Goal: Transaction & Acquisition: Subscribe to service/newsletter

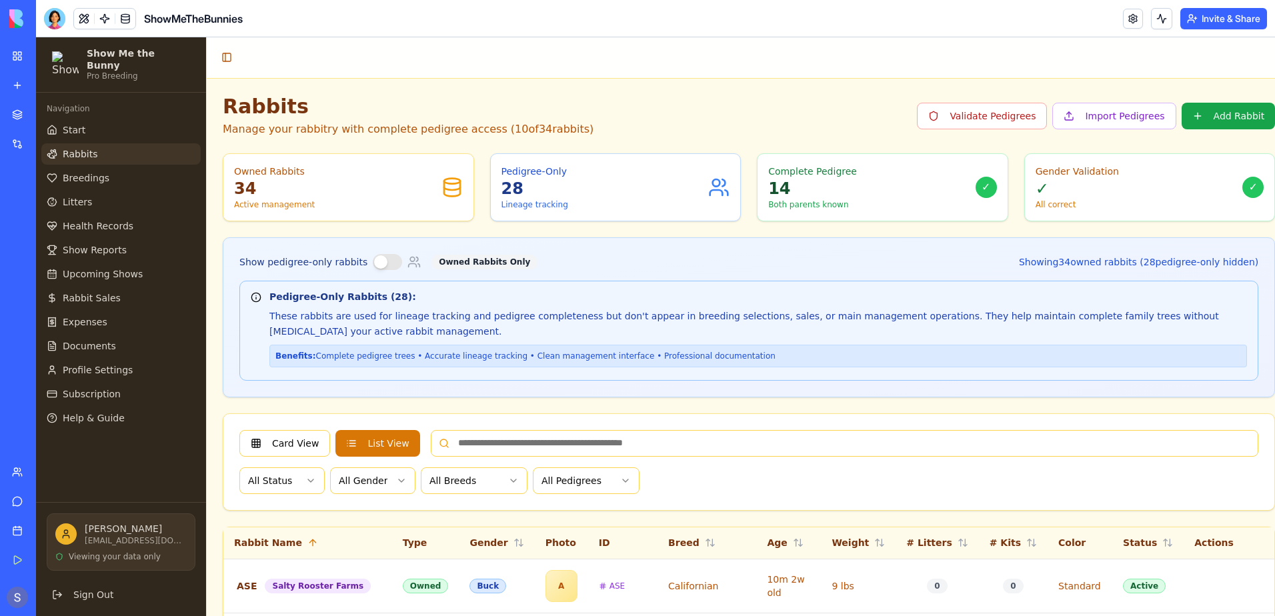
click at [1208, 24] on button "Invite & Share" at bounding box center [1223, 18] width 87 height 21
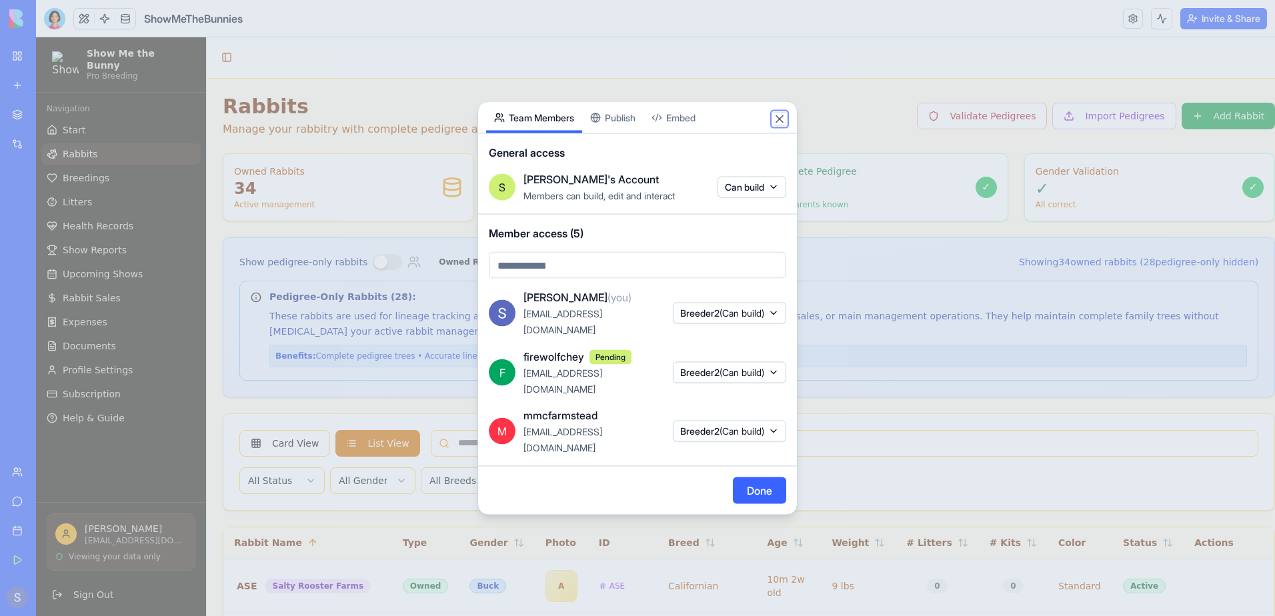
click at [781, 126] on button "Close" at bounding box center [779, 119] width 13 height 13
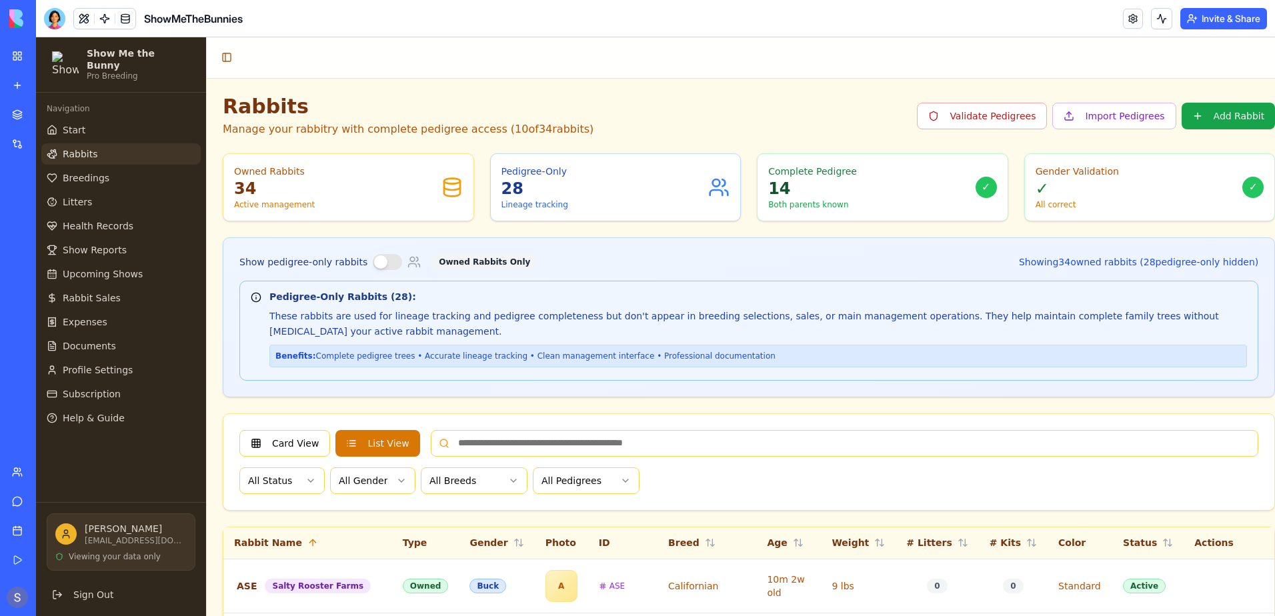
click at [1224, 23] on button "Invite & Share" at bounding box center [1223, 18] width 87 height 21
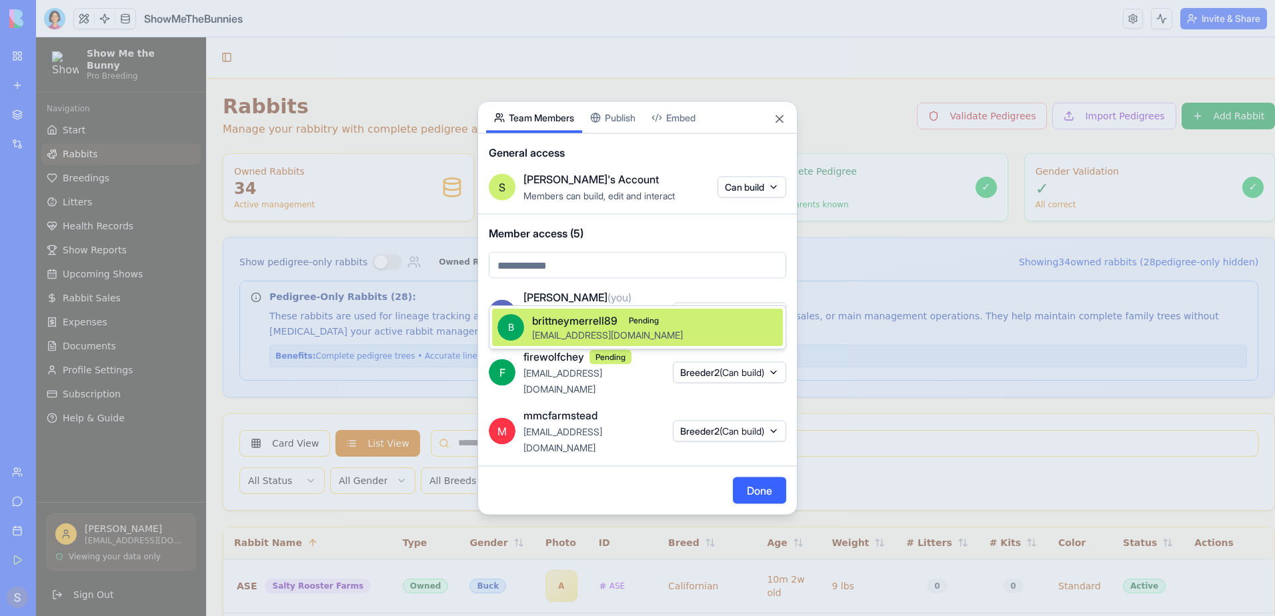
click at [538, 289] on body "My Workspace New app Marketplace Integrations Recent PDF Viewer ShowMeTheBunnie…" at bounding box center [637, 308] width 1275 height 616
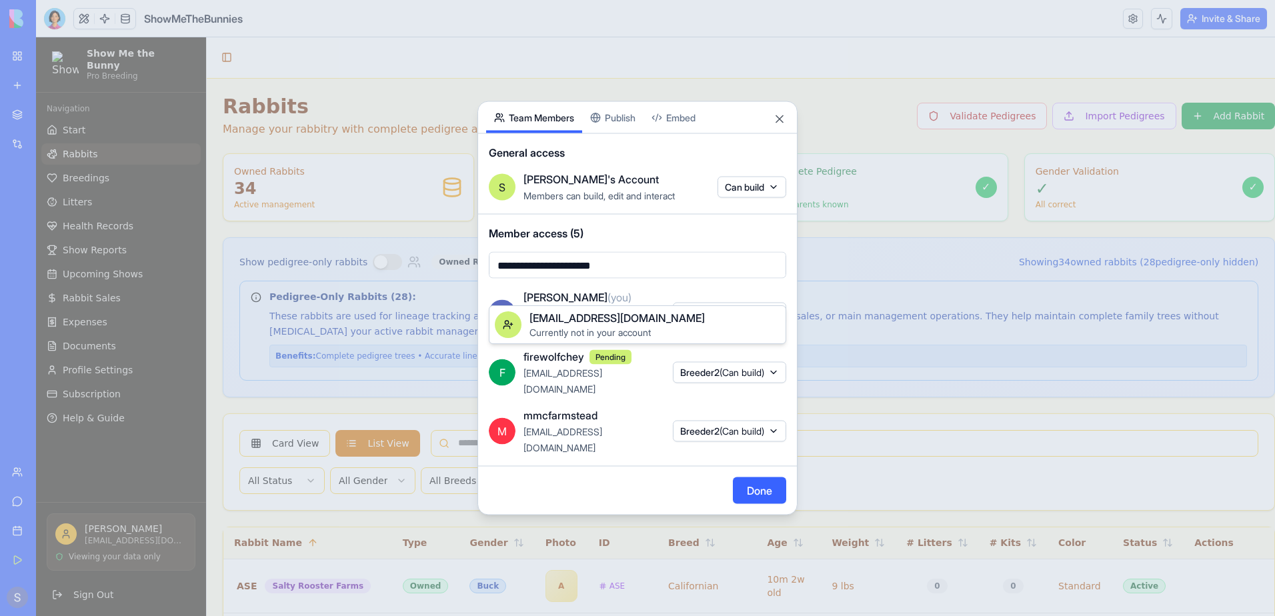
type input "**********"
click at [591, 323] on span "[EMAIL_ADDRESS][DOMAIN_NAME]" at bounding box center [617, 318] width 175 height 16
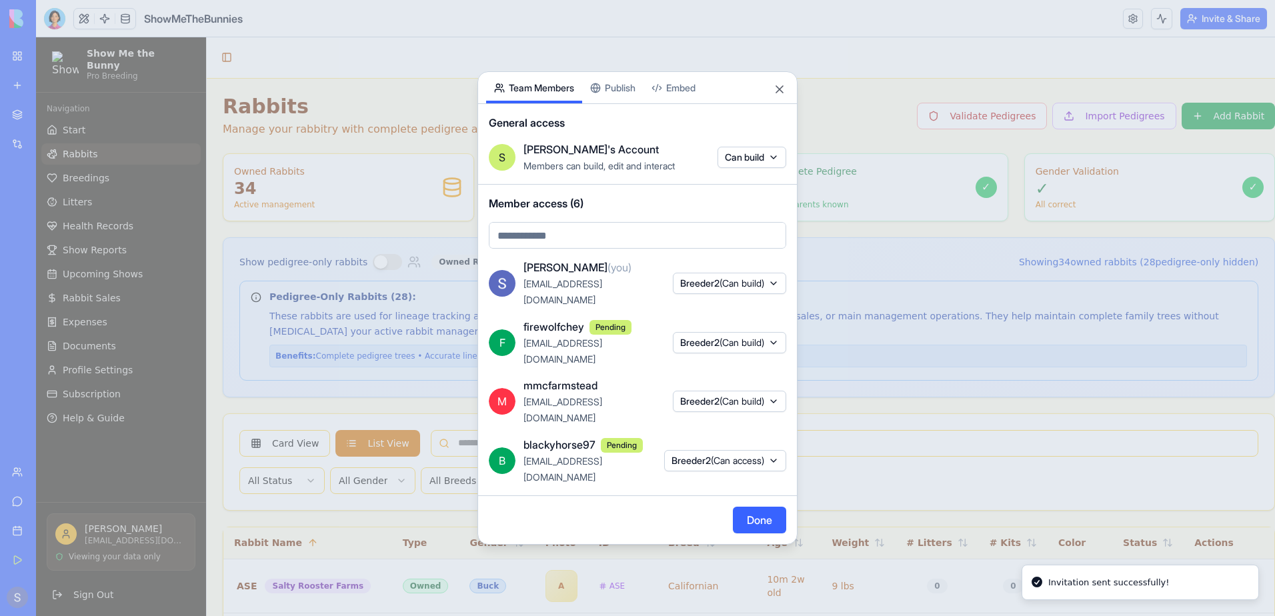
click at [757, 507] on button "Done" at bounding box center [759, 520] width 53 height 27
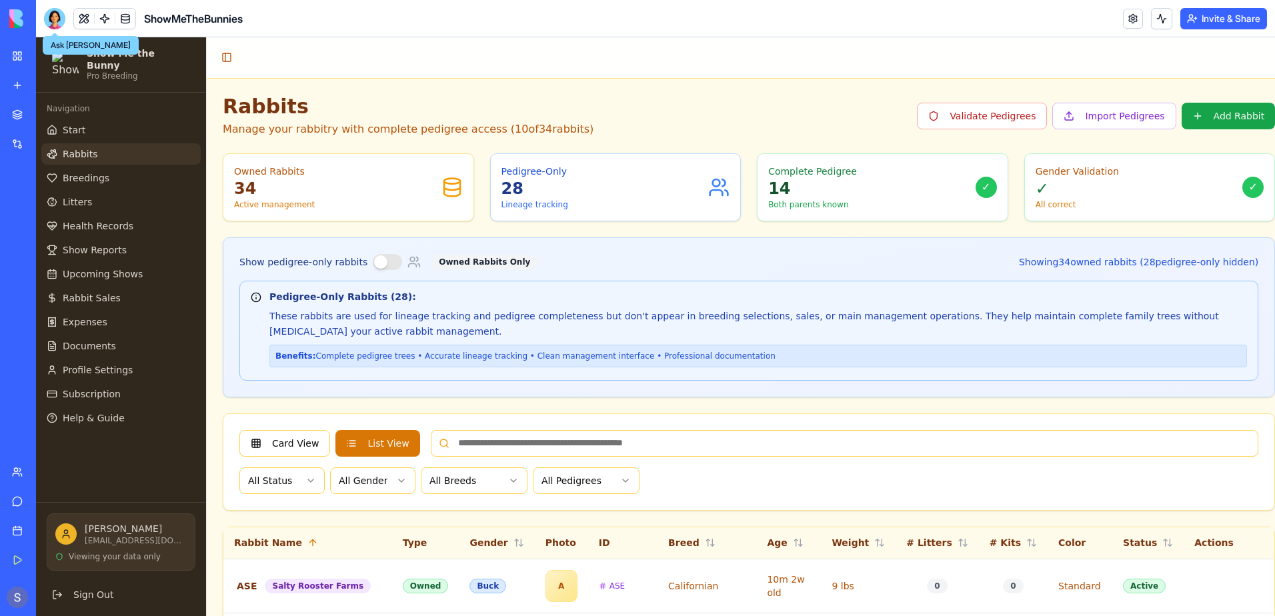
drag, startPoint x: 53, startPoint y: 19, endPoint x: 34, endPoint y: 222, distance: 204.3
click at [54, 19] on div at bounding box center [54, 18] width 21 height 21
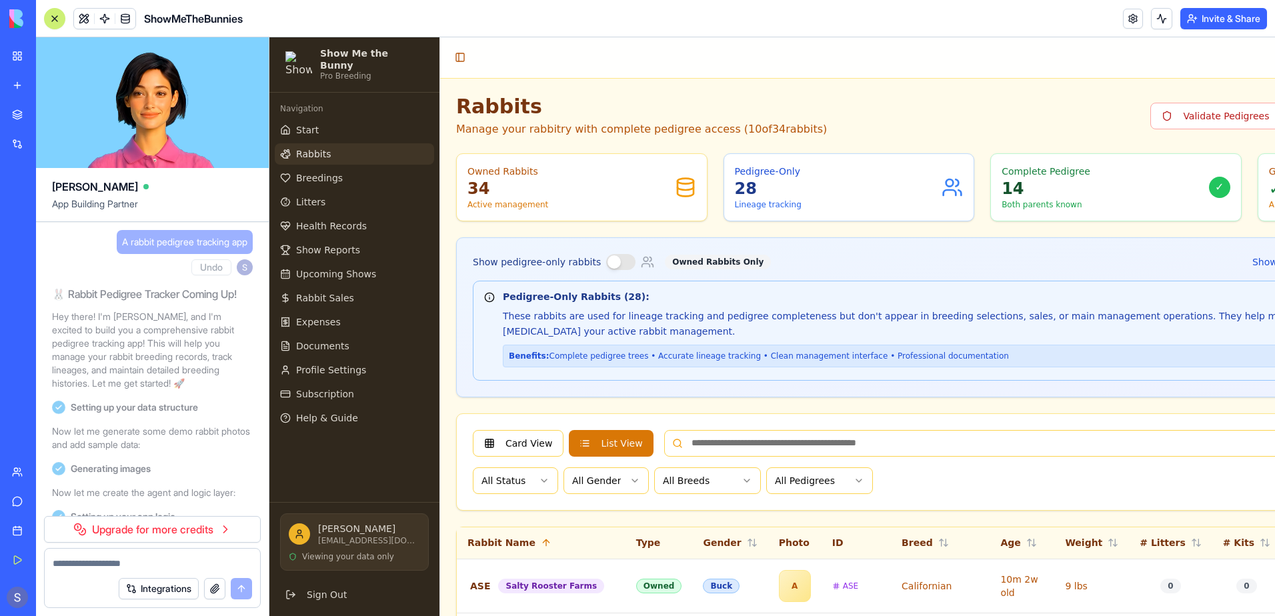
scroll to position [248158, 0]
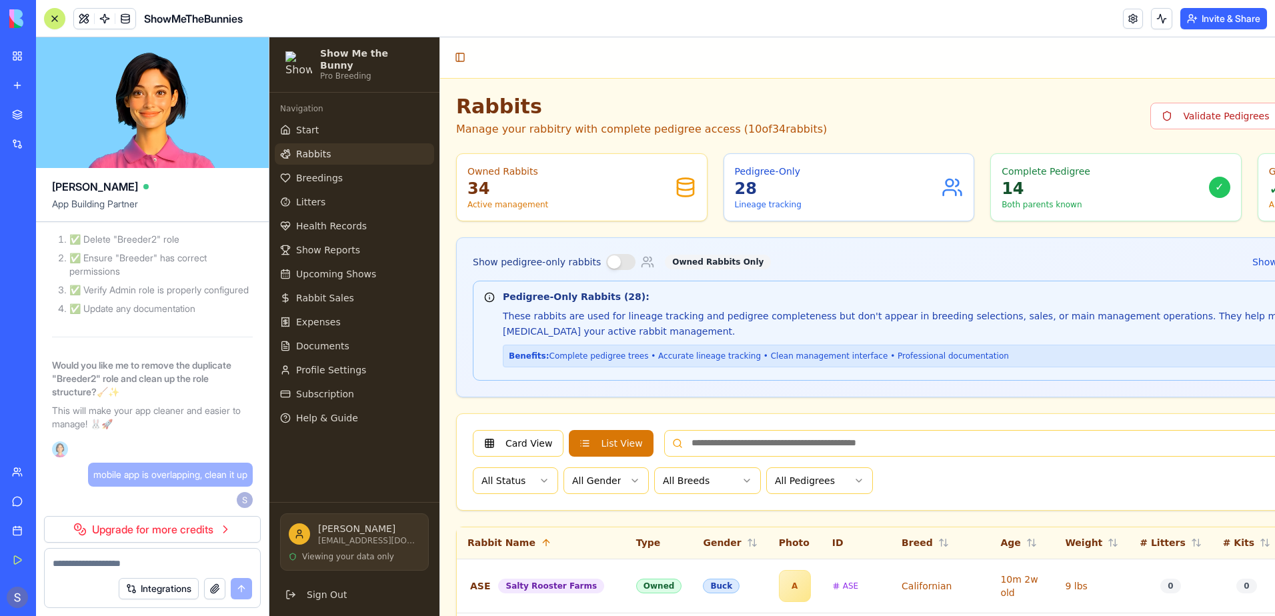
click at [129, 531] on link "Upgrade for more credits" at bounding box center [152, 529] width 217 height 27
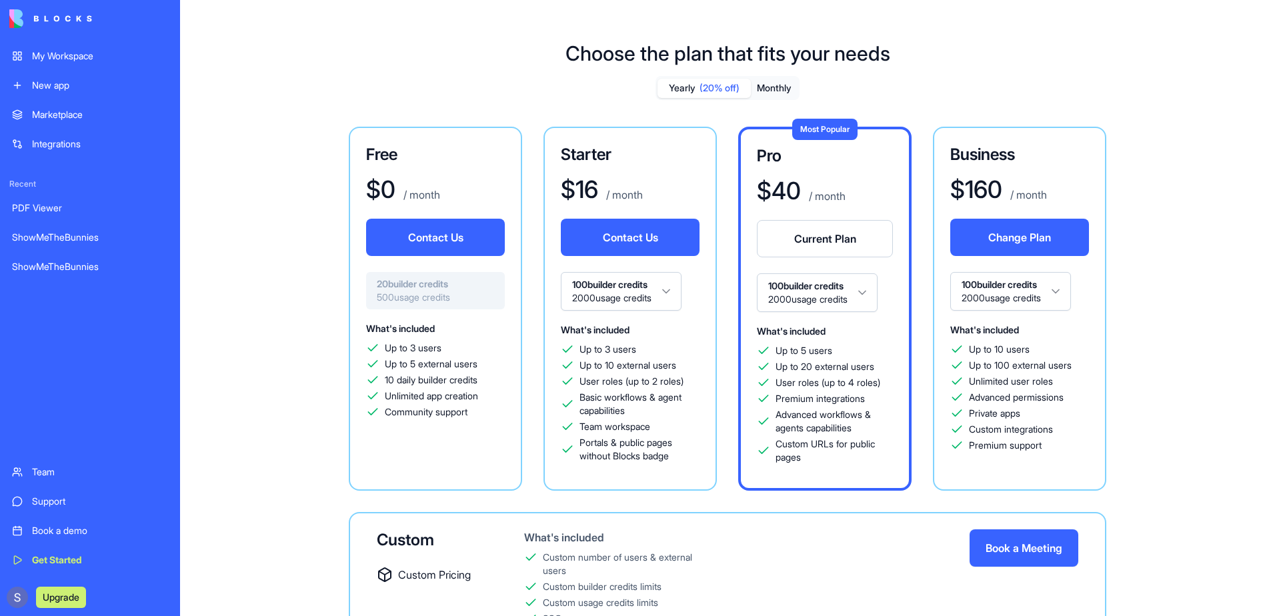
click at [780, 85] on button "Monthly" at bounding box center [774, 88] width 47 height 19
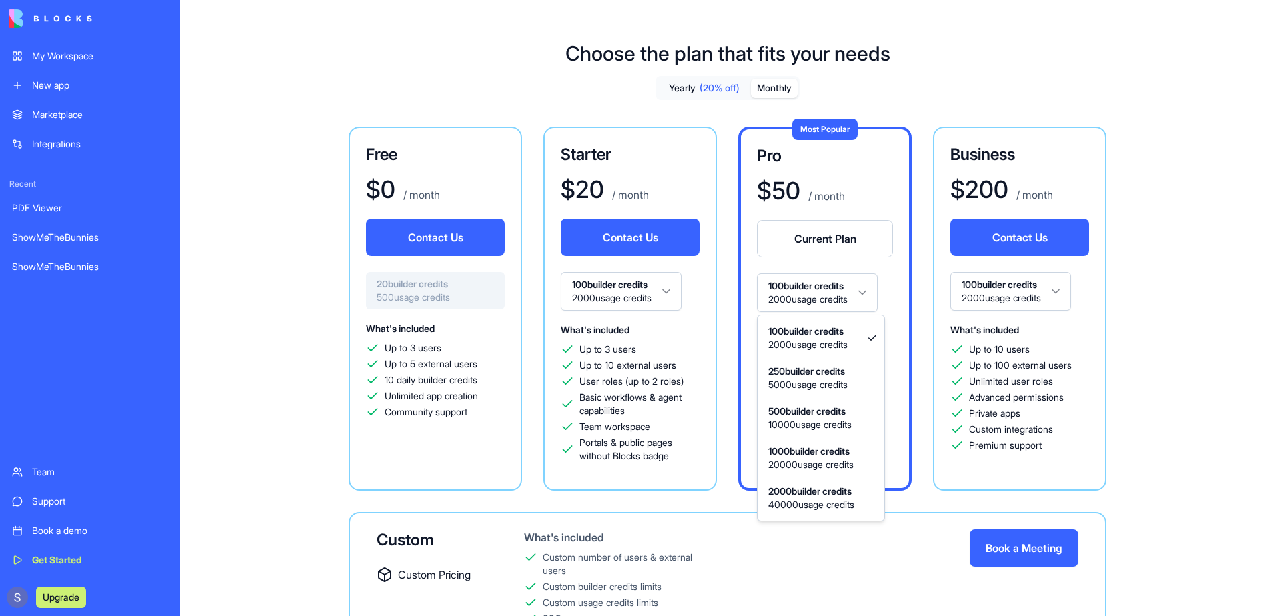
click at [858, 299] on html "My Workspace New app Marketplace Integrations Recent PDF Viewer ShowMeTheBunnie…" at bounding box center [637, 308] width 1275 height 616
